Goal: Communication & Community: Answer question/provide support

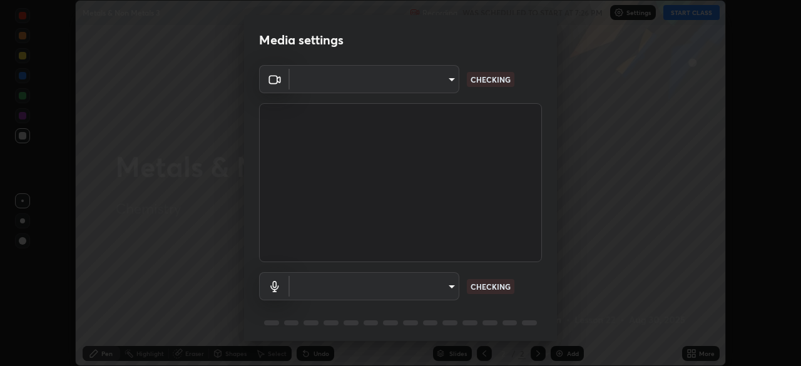
scroll to position [44, 0]
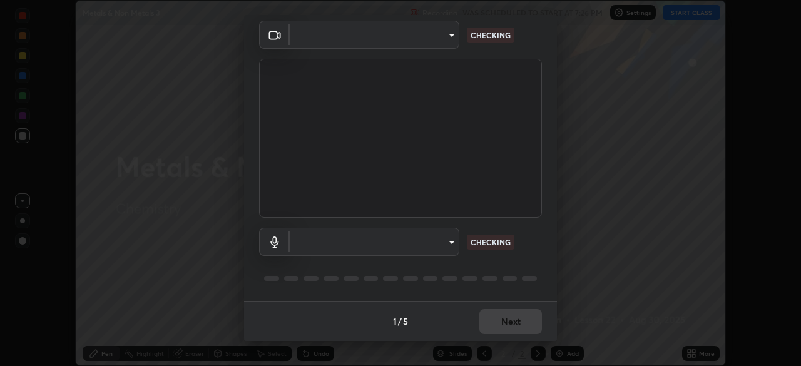
type input "c7661abdb2026871ead36f205add4b28eed2acd2256a3062a57d90756d6a7fda"
type input "96fcf24ad01b3a7b421b329ab36215e194257b873513e221a7a03126c554046f"
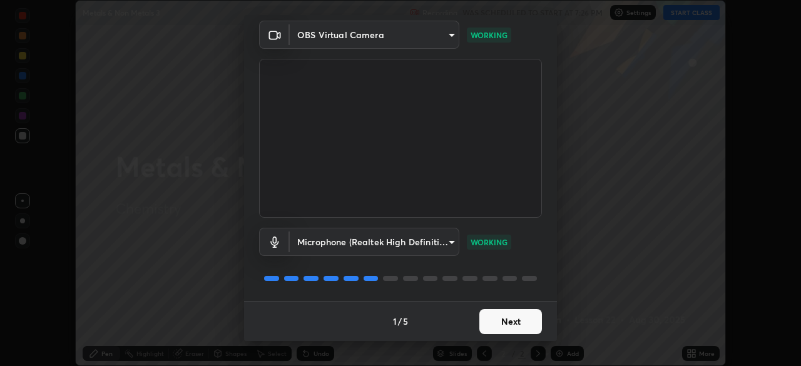
click at [502, 317] on button "Next" at bounding box center [511, 321] width 63 height 25
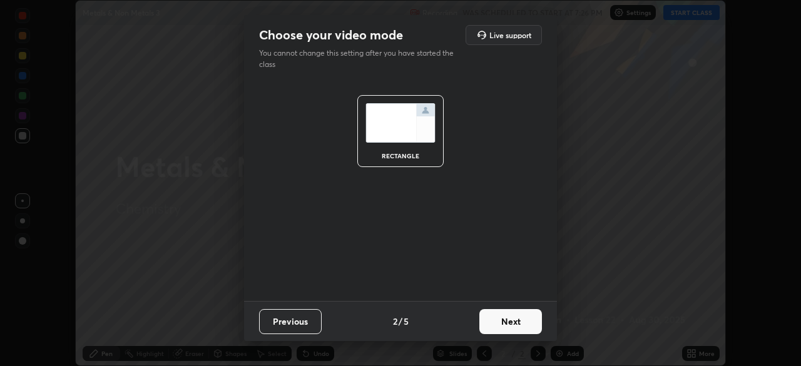
scroll to position [0, 0]
click at [502, 317] on button "Next" at bounding box center [511, 321] width 63 height 25
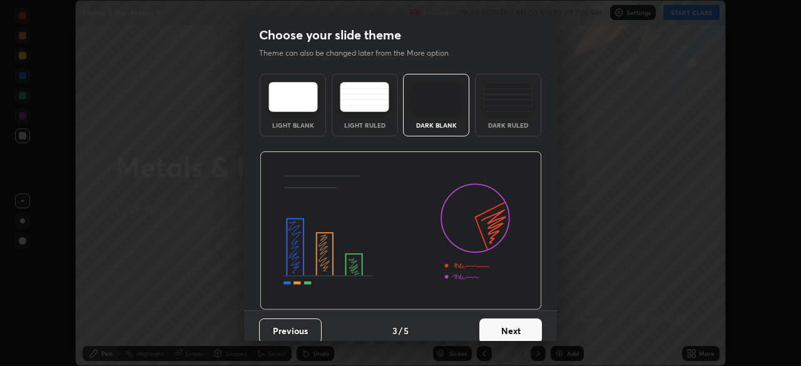
click at [505, 321] on button "Next" at bounding box center [511, 331] width 63 height 25
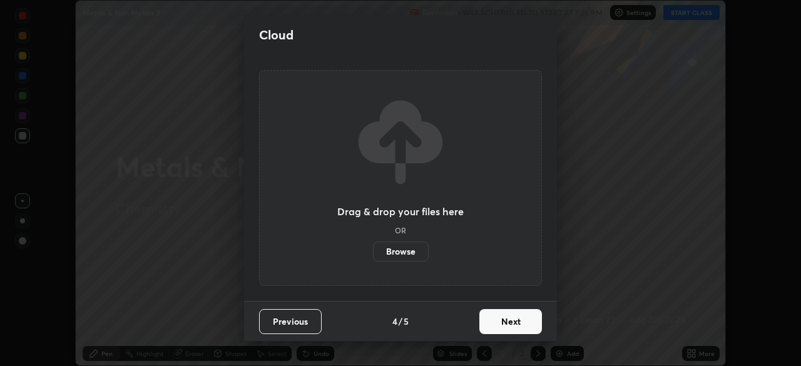
click at [504, 319] on button "Next" at bounding box center [511, 321] width 63 height 25
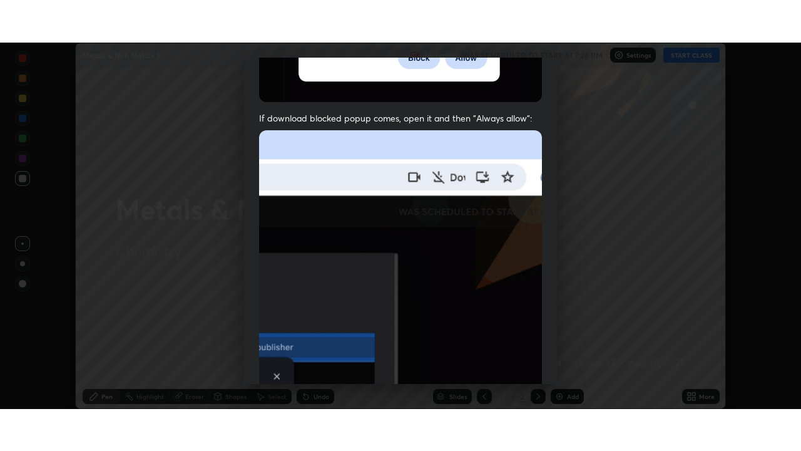
scroll to position [300, 0]
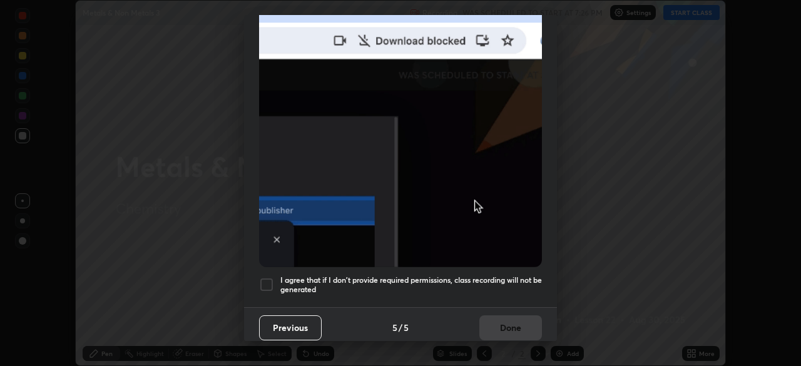
click at [266, 280] on div at bounding box center [266, 284] width 15 height 15
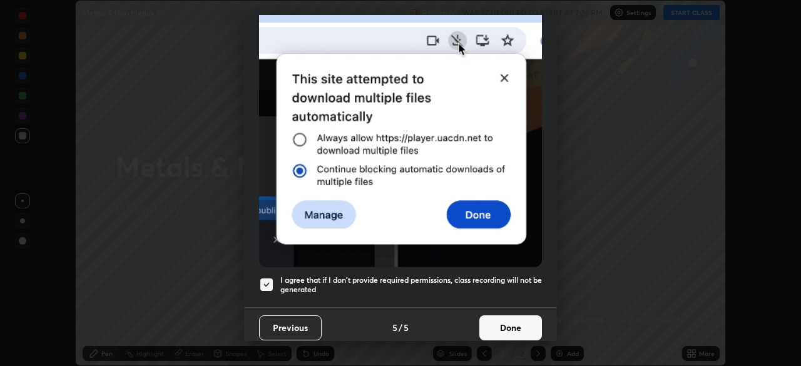
click at [503, 331] on button "Done" at bounding box center [511, 328] width 63 height 25
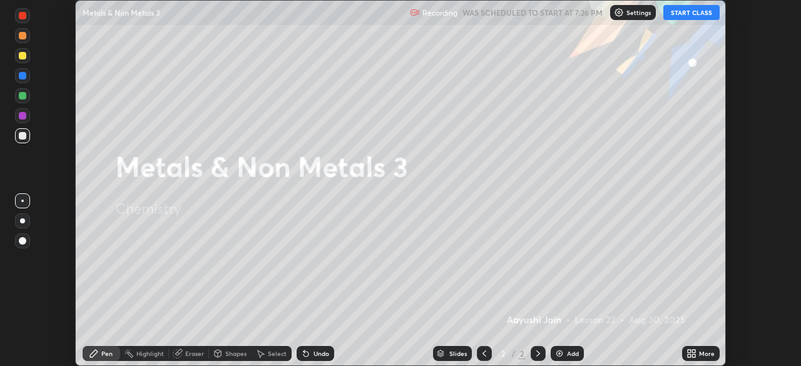
click at [682, 13] on button "START CLASS" at bounding box center [692, 12] width 56 height 15
click at [694, 351] on icon at bounding box center [693, 351] width 3 height 3
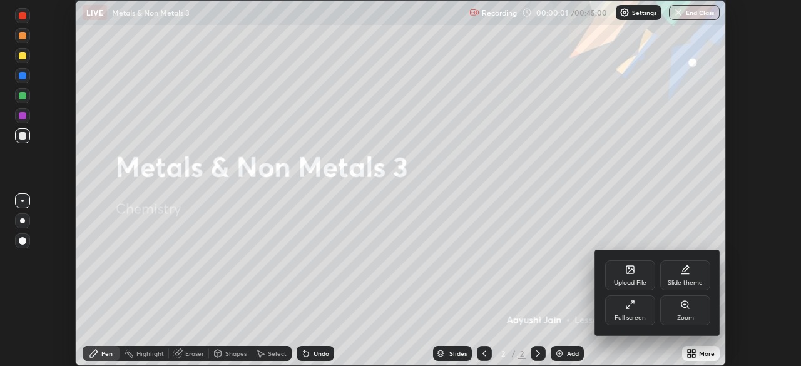
click at [635, 305] on icon at bounding box center [630, 305] width 10 height 10
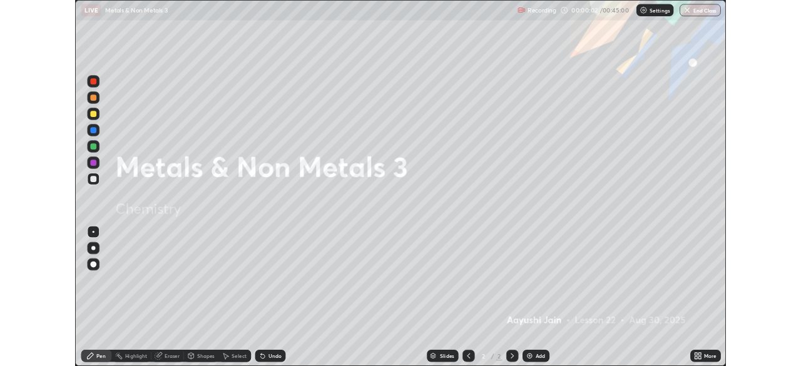
scroll to position [451, 801]
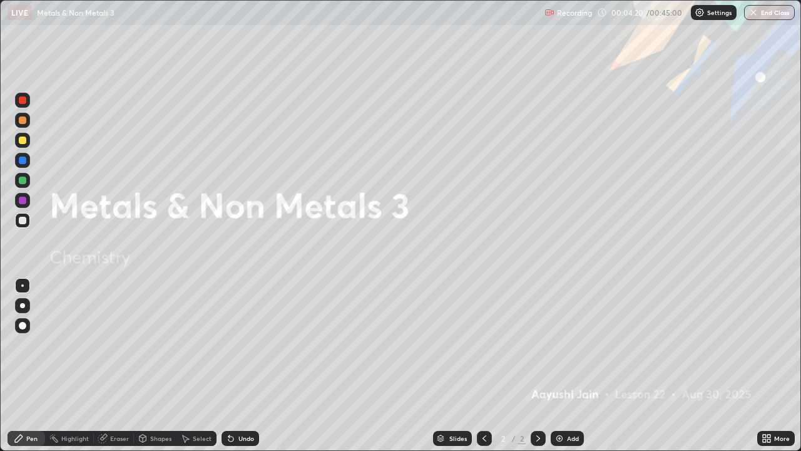
click at [569, 366] on div "Add" at bounding box center [573, 438] width 12 height 6
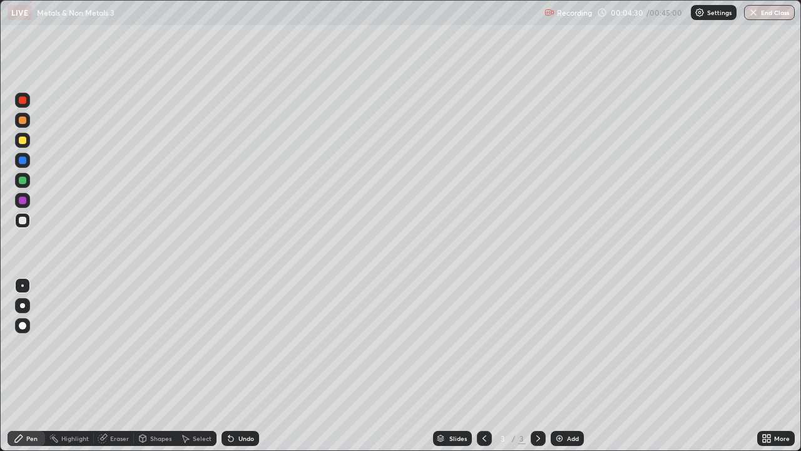
click at [26, 303] on div at bounding box center [22, 305] width 15 height 15
click at [23, 145] on div at bounding box center [22, 140] width 15 height 15
click at [113, 366] on div "Eraser" at bounding box center [119, 438] width 19 height 6
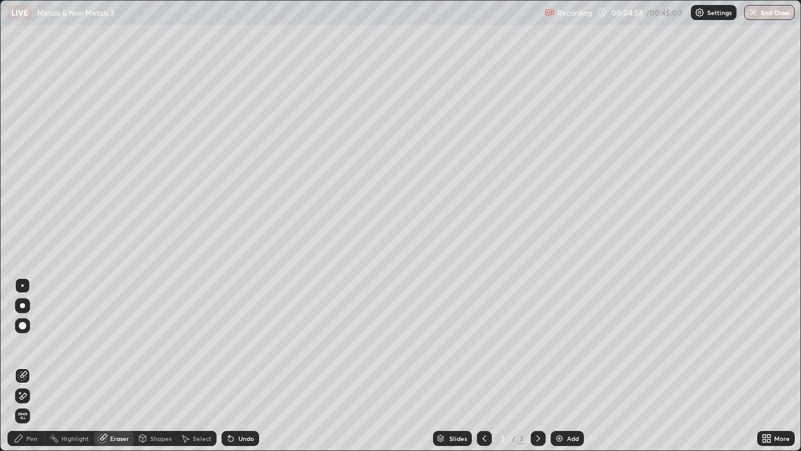
click at [28, 366] on div "Pen" at bounding box center [31, 438] width 11 height 6
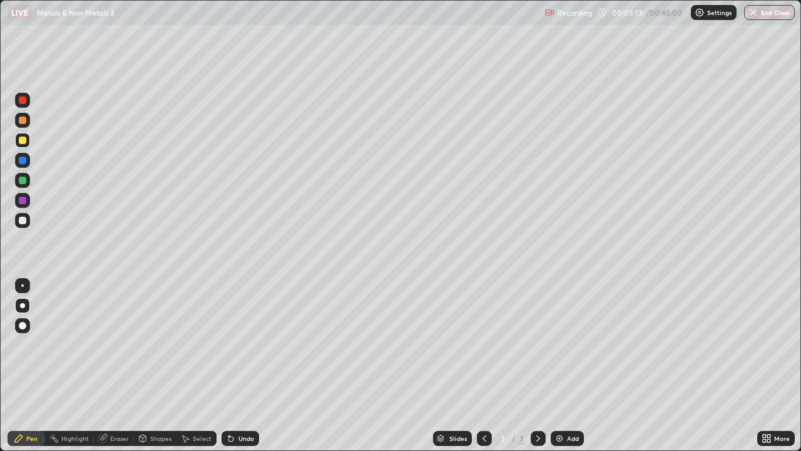
click at [24, 224] on div at bounding box center [22, 220] width 15 height 15
click at [569, 366] on div "Add" at bounding box center [573, 438] width 12 height 6
click at [480, 366] on icon at bounding box center [485, 438] width 10 height 10
click at [537, 366] on icon at bounding box center [538, 438] width 10 height 10
click at [559, 366] on img at bounding box center [560, 438] width 10 height 10
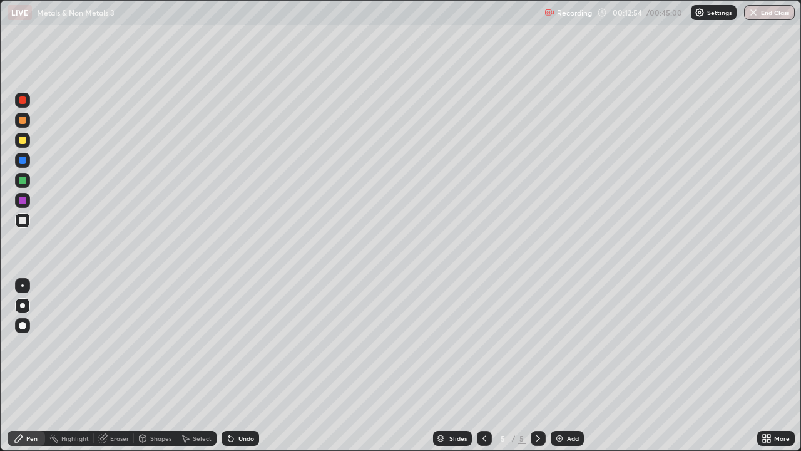
click at [483, 366] on icon at bounding box center [485, 438] width 10 height 10
click at [537, 366] on icon at bounding box center [538, 438] width 10 height 10
click at [555, 366] on img at bounding box center [560, 438] width 10 height 10
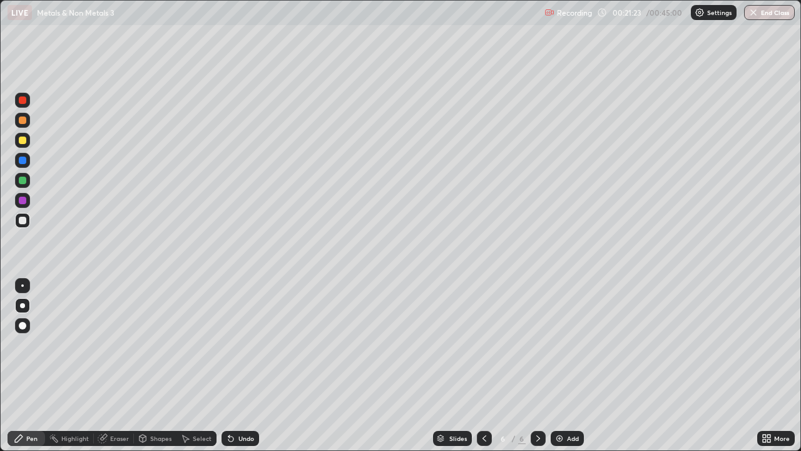
click at [537, 366] on icon at bounding box center [538, 438] width 10 height 10
click at [565, 366] on div "Add" at bounding box center [567, 438] width 33 height 15
click at [24, 142] on div at bounding box center [23, 140] width 8 height 8
click at [113, 366] on div "Eraser" at bounding box center [119, 438] width 19 height 6
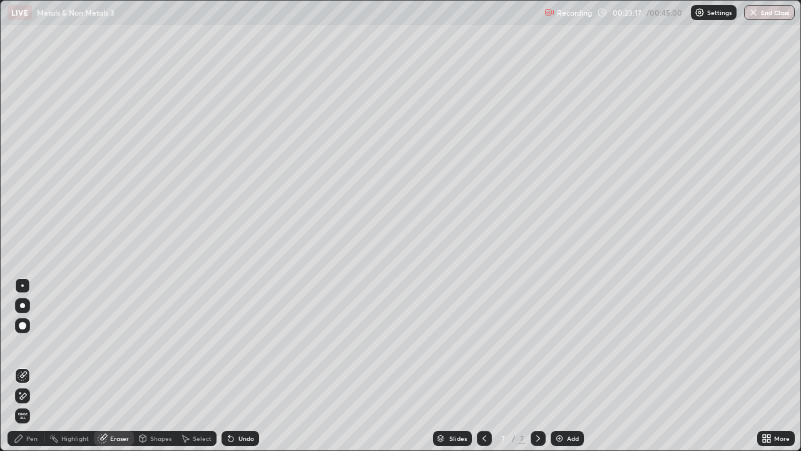
click at [34, 366] on div "Pen" at bounding box center [31, 438] width 11 height 6
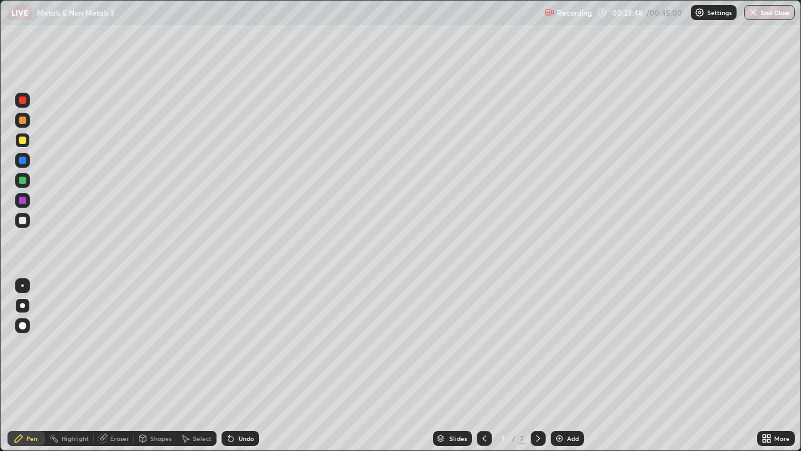
click at [22, 223] on div at bounding box center [23, 221] width 8 height 8
click at [669, 366] on div "Slides 7 / 7 Add" at bounding box center [508, 438] width 498 height 25
click at [699, 366] on div "Slides 7 / 7 Add" at bounding box center [508, 438] width 498 height 25
click at [567, 366] on div "Add" at bounding box center [573, 438] width 12 height 6
click at [481, 366] on div at bounding box center [484, 438] width 15 height 15
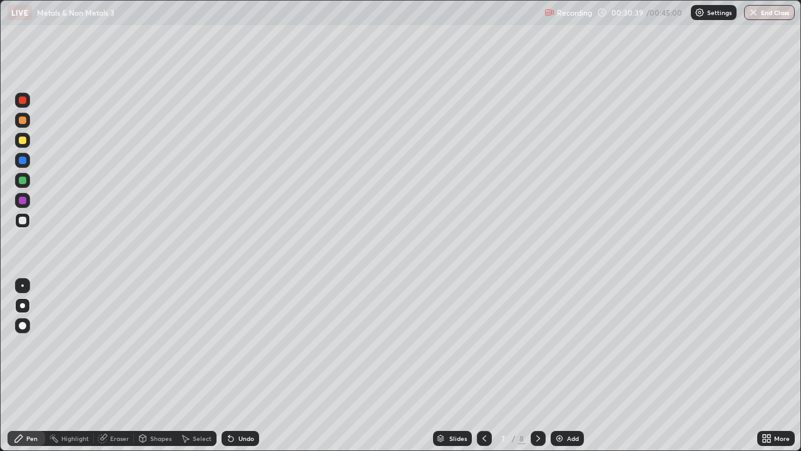
click at [537, 366] on icon at bounding box center [539, 438] width 4 height 6
click at [563, 366] on div "Add" at bounding box center [567, 438] width 33 height 15
click at [24, 142] on div at bounding box center [23, 140] width 8 height 8
click at [18, 230] on div "Erase all" at bounding box center [23, 225] width 30 height 401
click at [21, 214] on div at bounding box center [22, 220] width 15 height 15
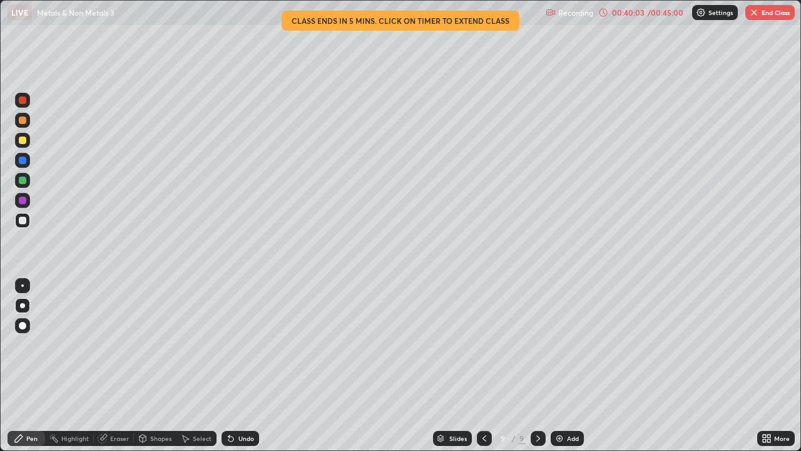
click at [759, 13] on button "End Class" at bounding box center [770, 12] width 49 height 15
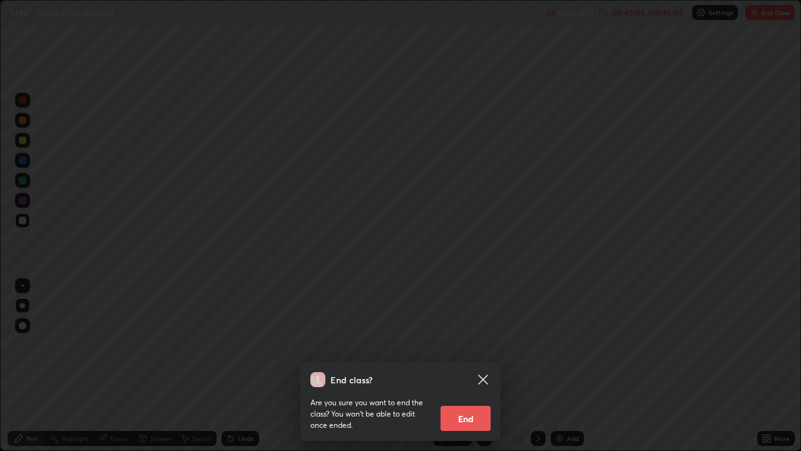
click at [476, 366] on button "End" at bounding box center [466, 418] width 50 height 25
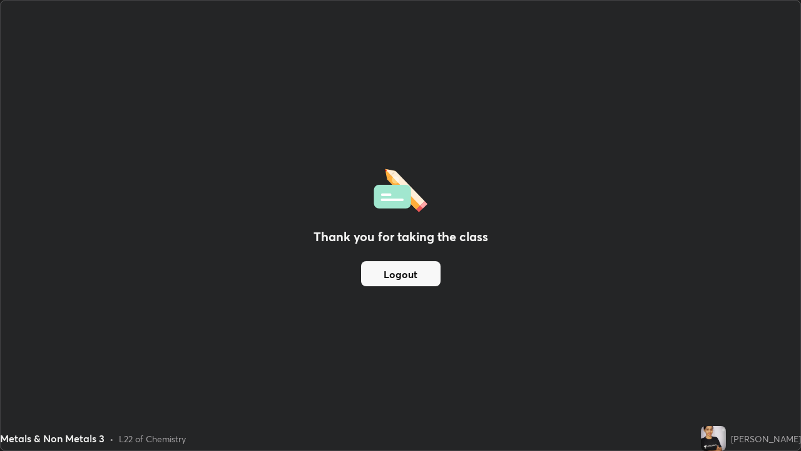
click at [417, 285] on button "Logout" at bounding box center [401, 273] width 80 height 25
click at [414, 269] on button "Logout" at bounding box center [401, 273] width 80 height 25
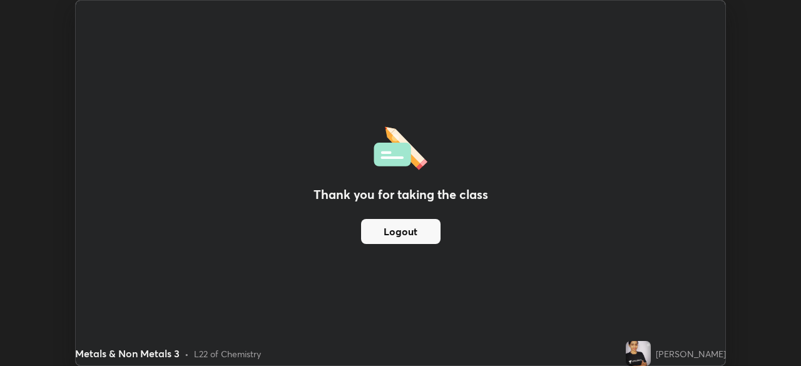
scroll to position [62246, 61811]
